Goal: Task Accomplishment & Management: Manage account settings

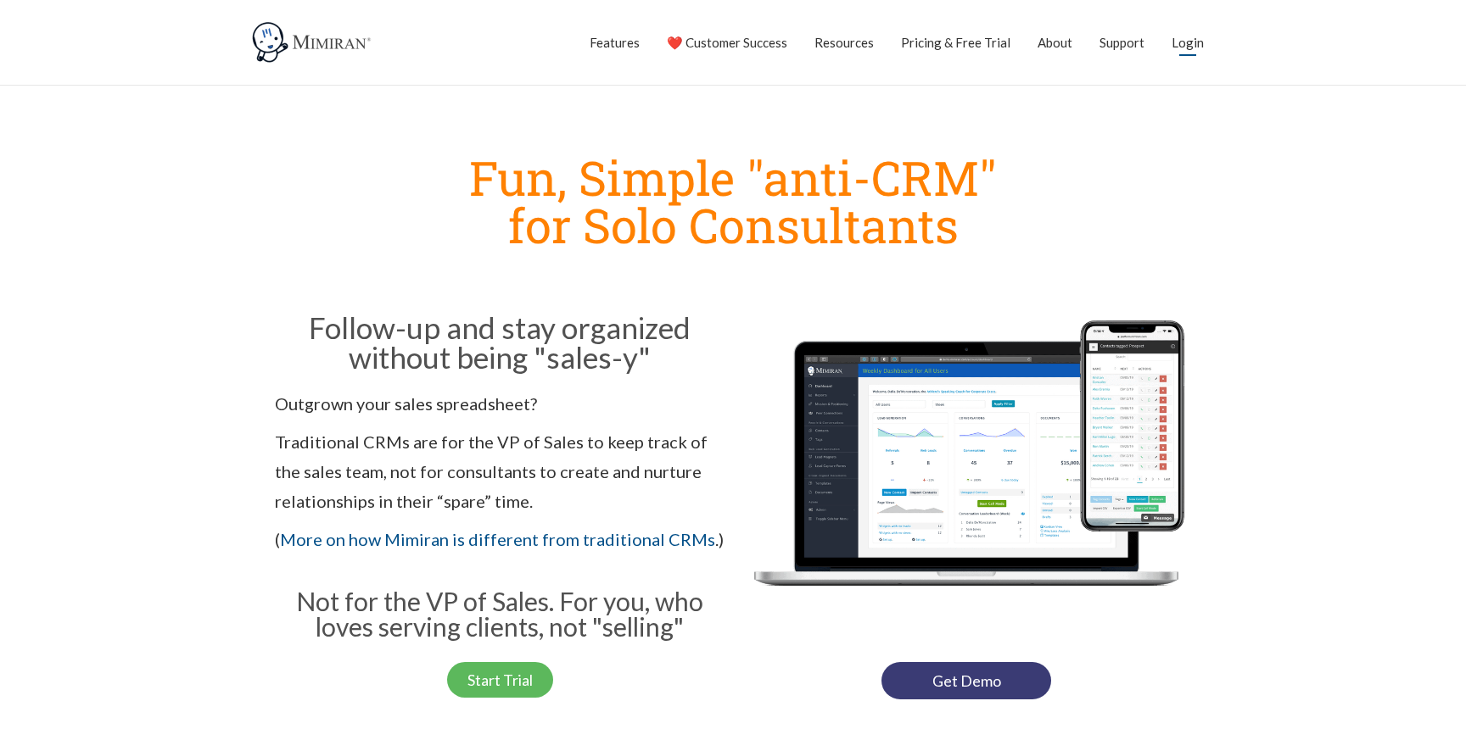
click at [1197, 46] on link "Login" at bounding box center [1187, 42] width 32 height 42
click at [1181, 46] on link "Login" at bounding box center [1187, 42] width 32 height 42
